Goal: Find specific page/section: Find specific page/section

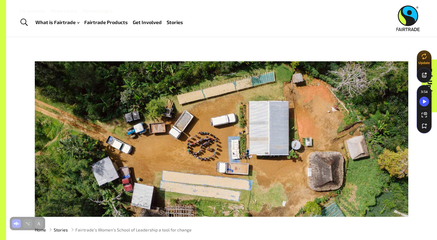
click at [97, 21] on link "Fairtrade Products" at bounding box center [106, 22] width 44 height 9
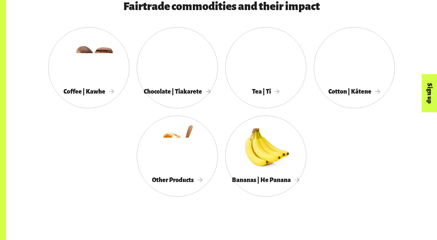
scroll to position [337, 0]
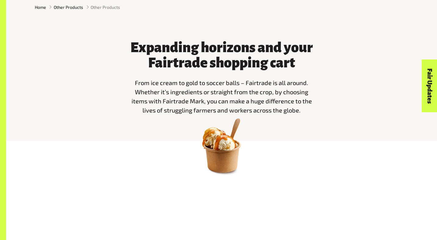
scroll to position [182, 0]
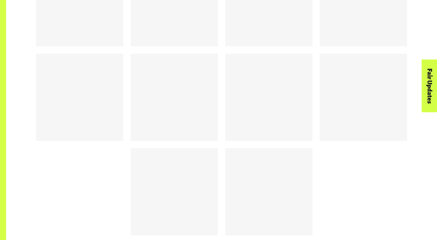
scroll to position [977, 0]
